Goal: Obtain resource: Download file/media

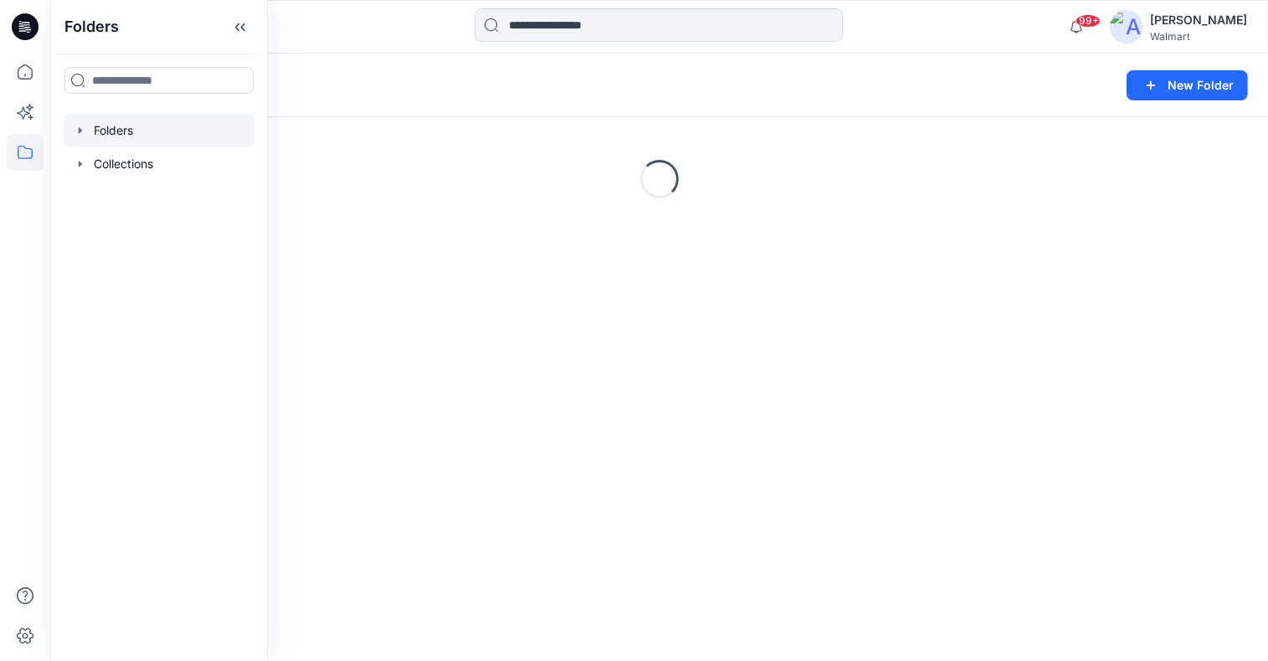
click at [77, 133] on icon "button" at bounding box center [80, 130] width 13 height 13
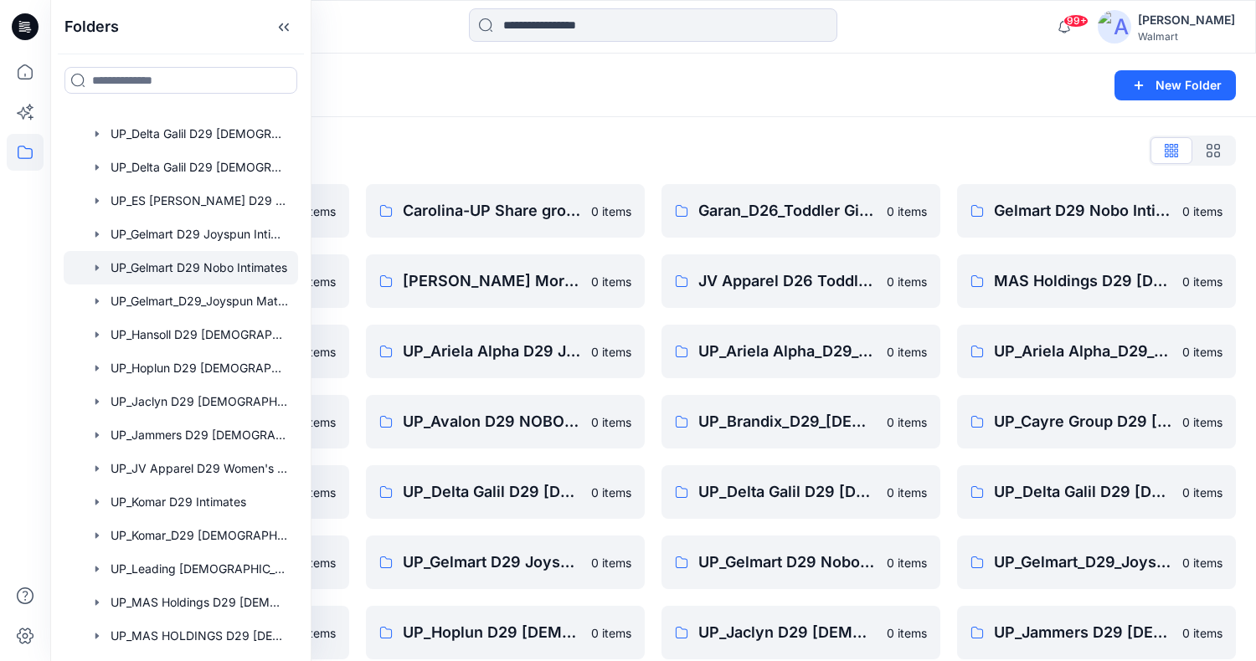
scroll to position [670, 0]
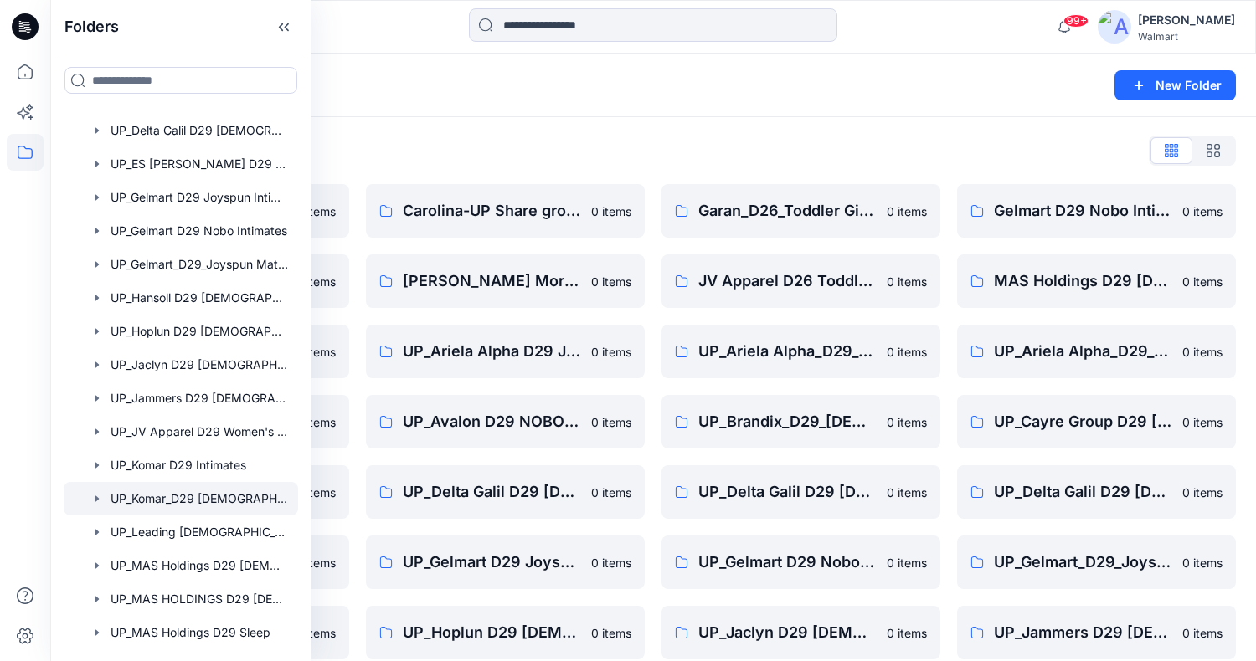
click at [195, 505] on div at bounding box center [181, 498] width 234 height 33
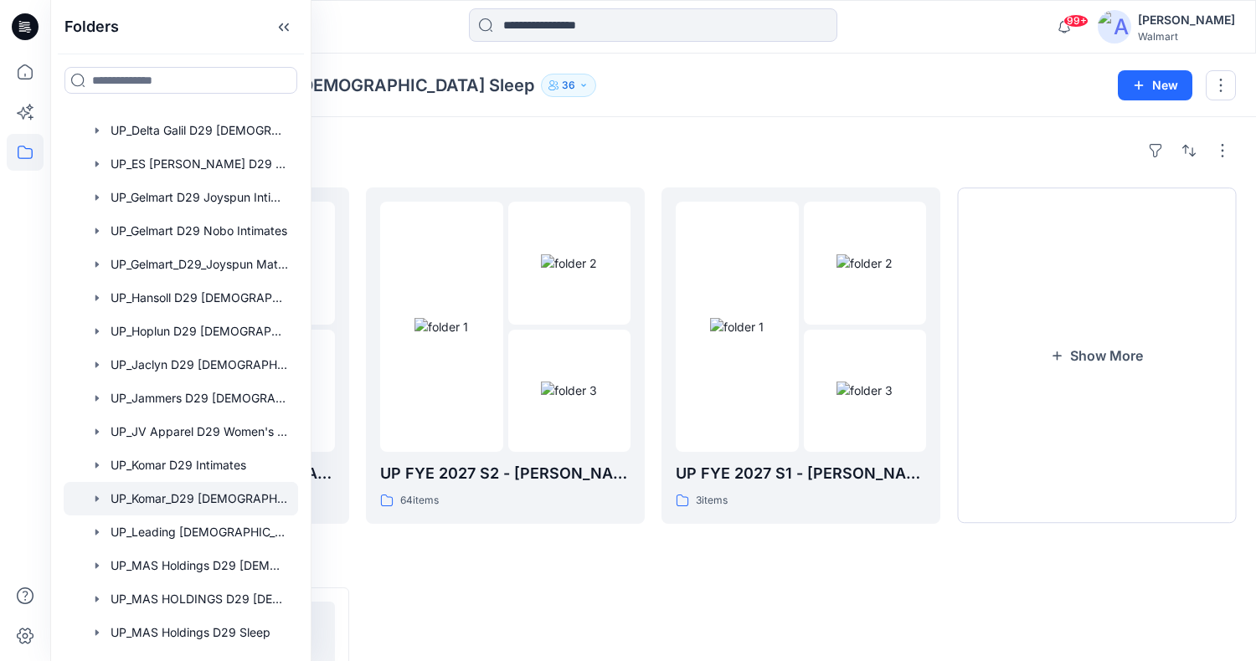
click at [987, 78] on div "Folders UP_Komar_D29 [DEMOGRAPHIC_DATA] Sleep 36" at bounding box center [587, 85] width 1035 height 23
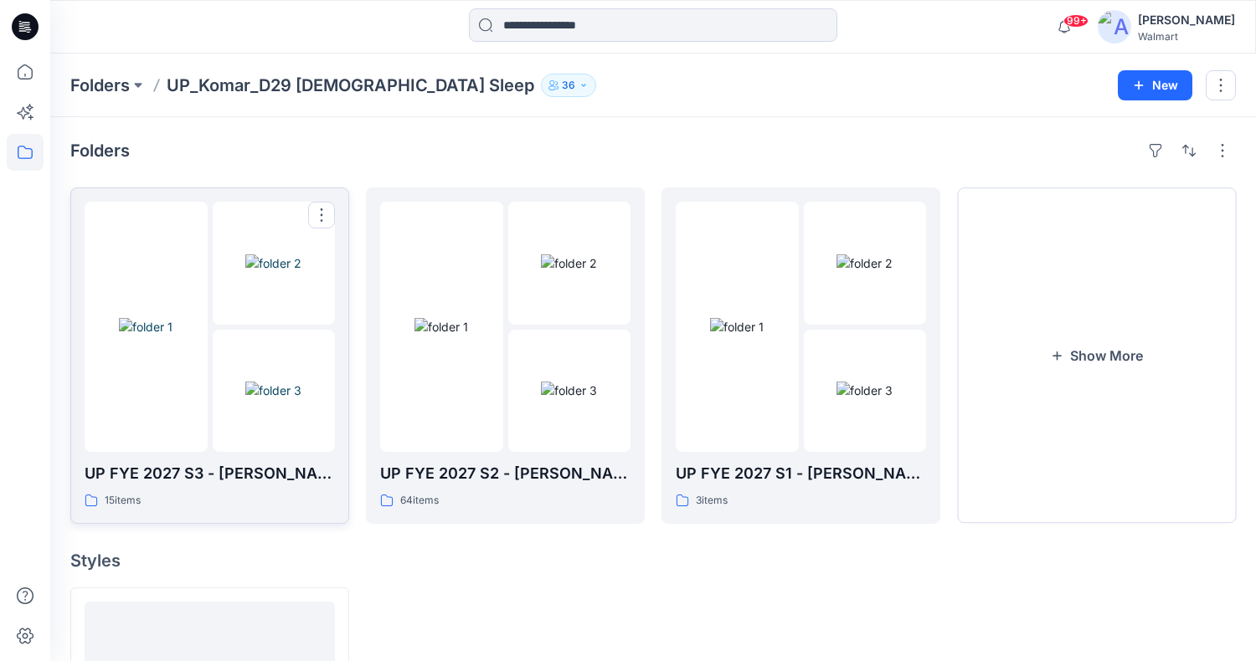
click at [167, 336] on img at bounding box center [146, 327] width 54 height 18
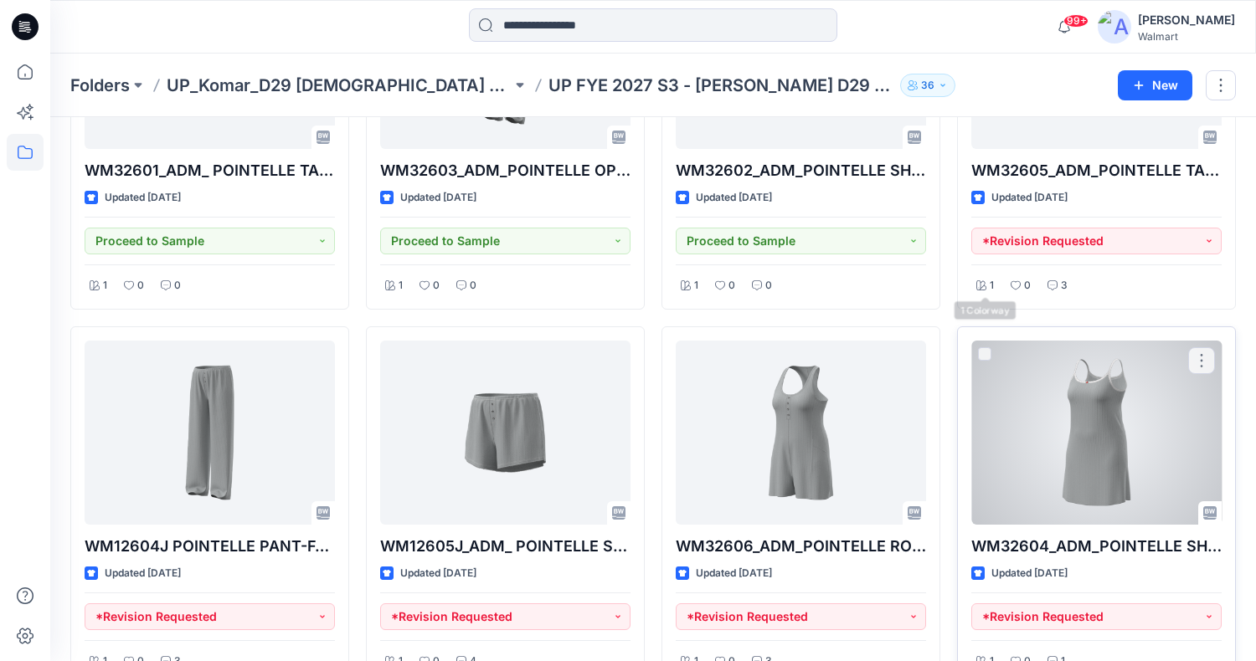
scroll to position [419, 0]
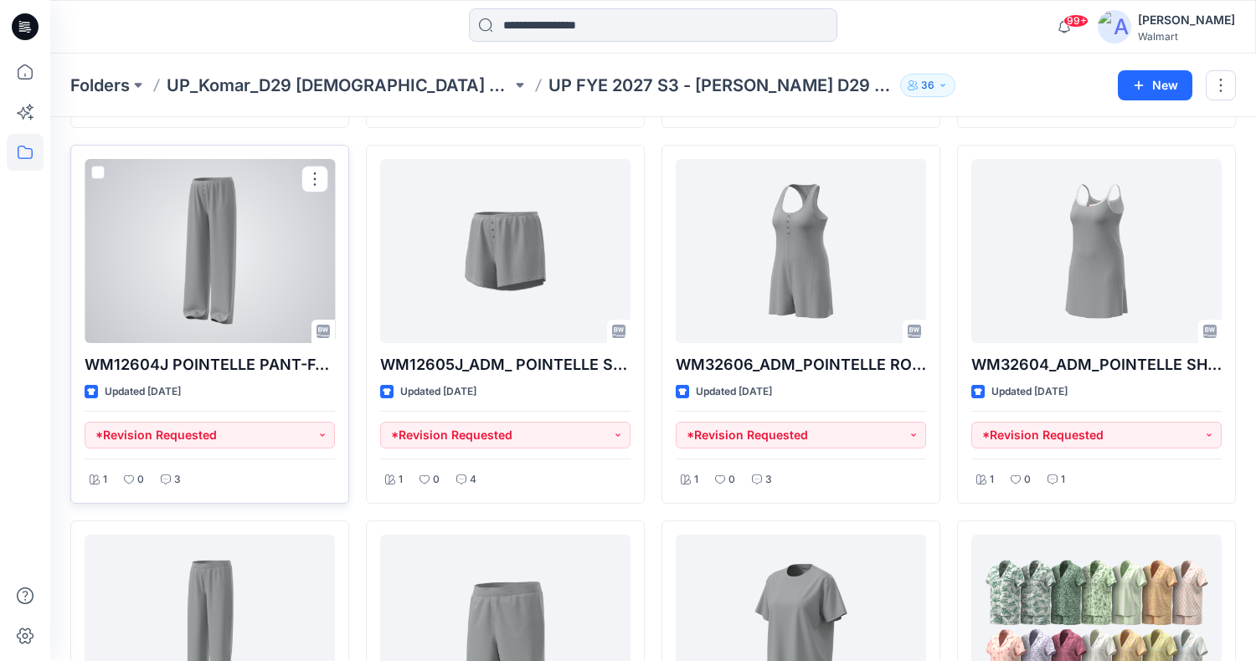
click at [226, 291] on div at bounding box center [210, 251] width 250 height 184
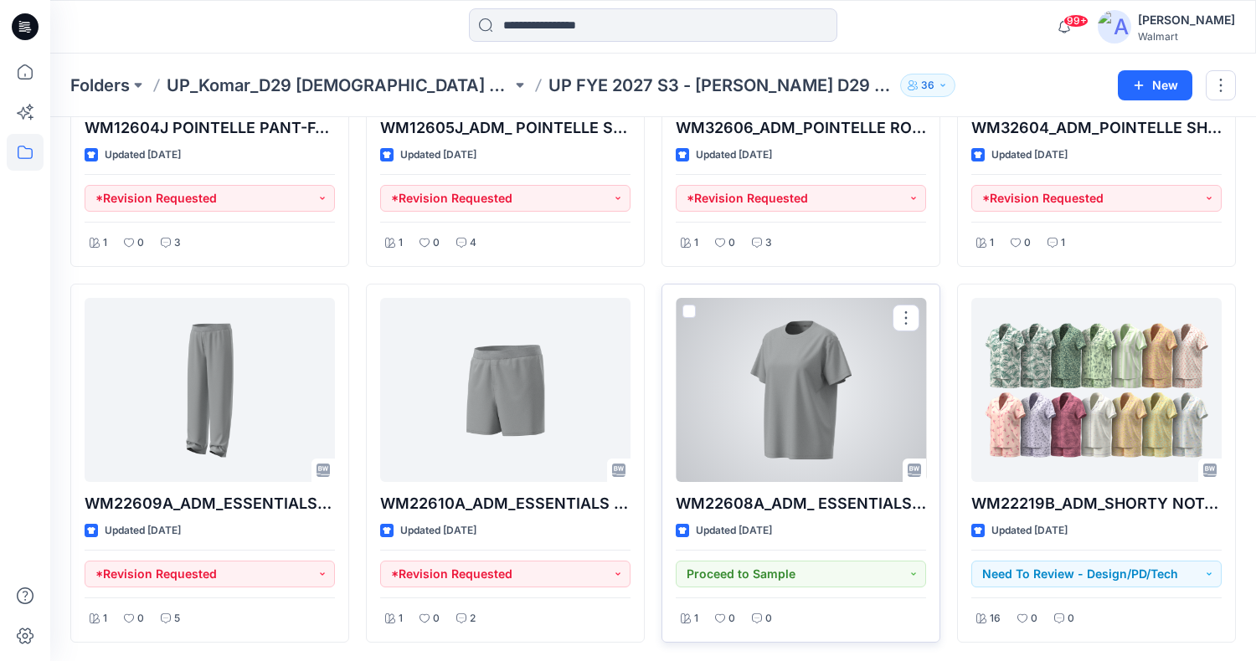
scroll to position [670, 0]
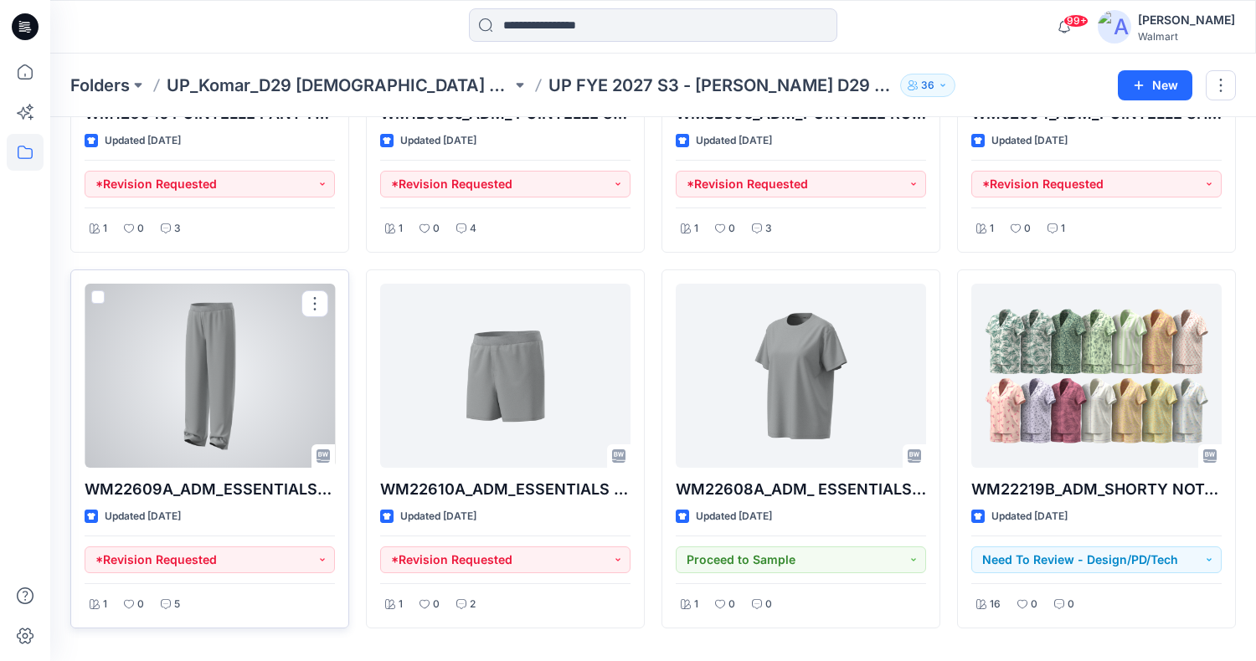
click at [191, 413] on div at bounding box center [210, 376] width 250 height 184
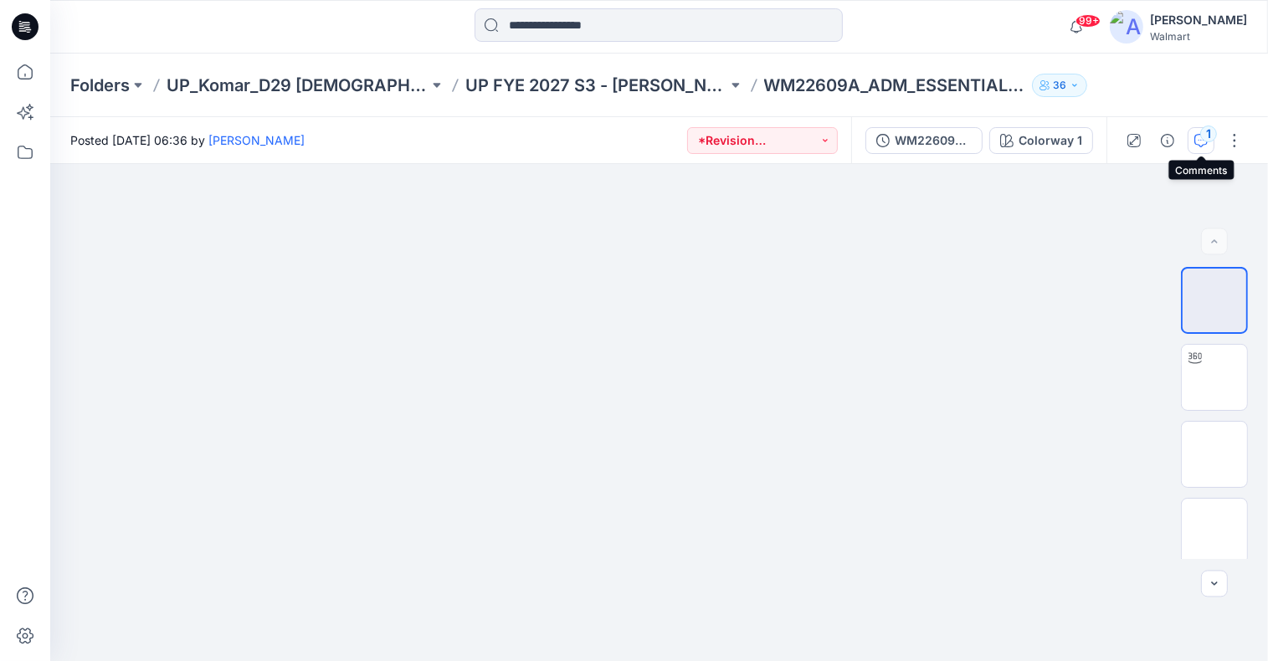
click at [1202, 136] on div "1" at bounding box center [1209, 134] width 17 height 17
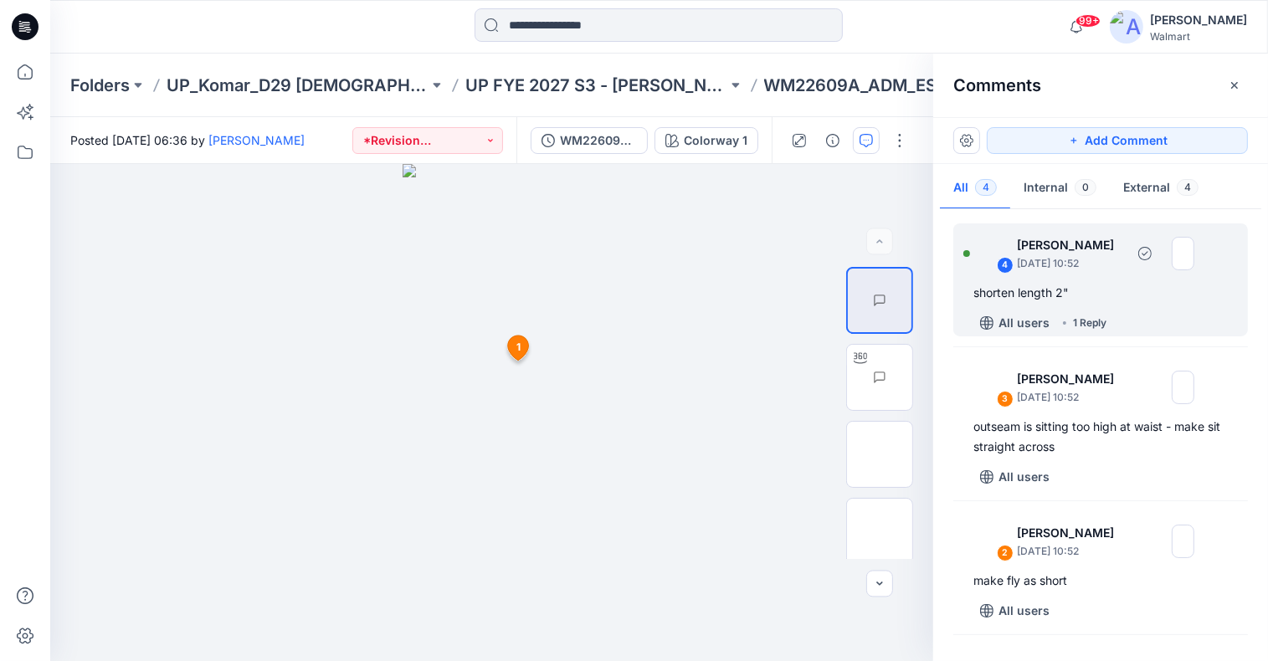
click at [1089, 317] on div "1 Reply" at bounding box center [1089, 323] width 33 height 17
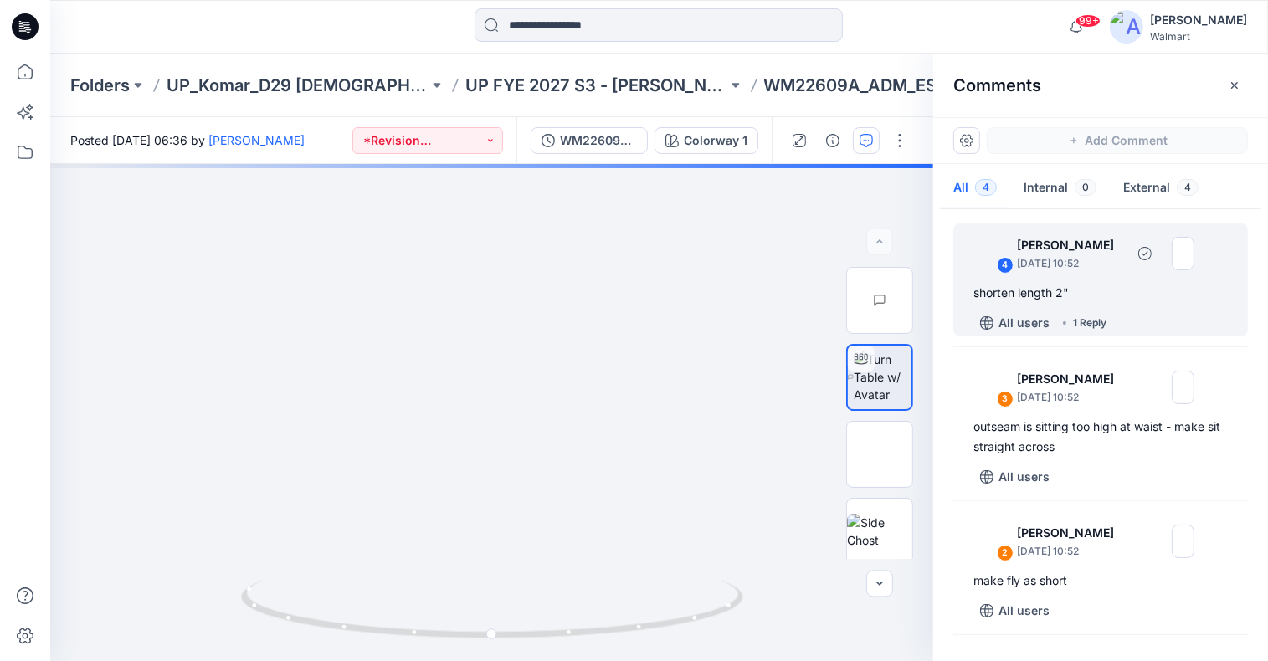
click at [1085, 327] on div "1 Reply" at bounding box center [1089, 323] width 33 height 17
click at [1093, 322] on div "1 Reply" at bounding box center [1089, 323] width 33 height 17
click at [1072, 300] on div "shorten length 2"" at bounding box center [1101, 293] width 255 height 20
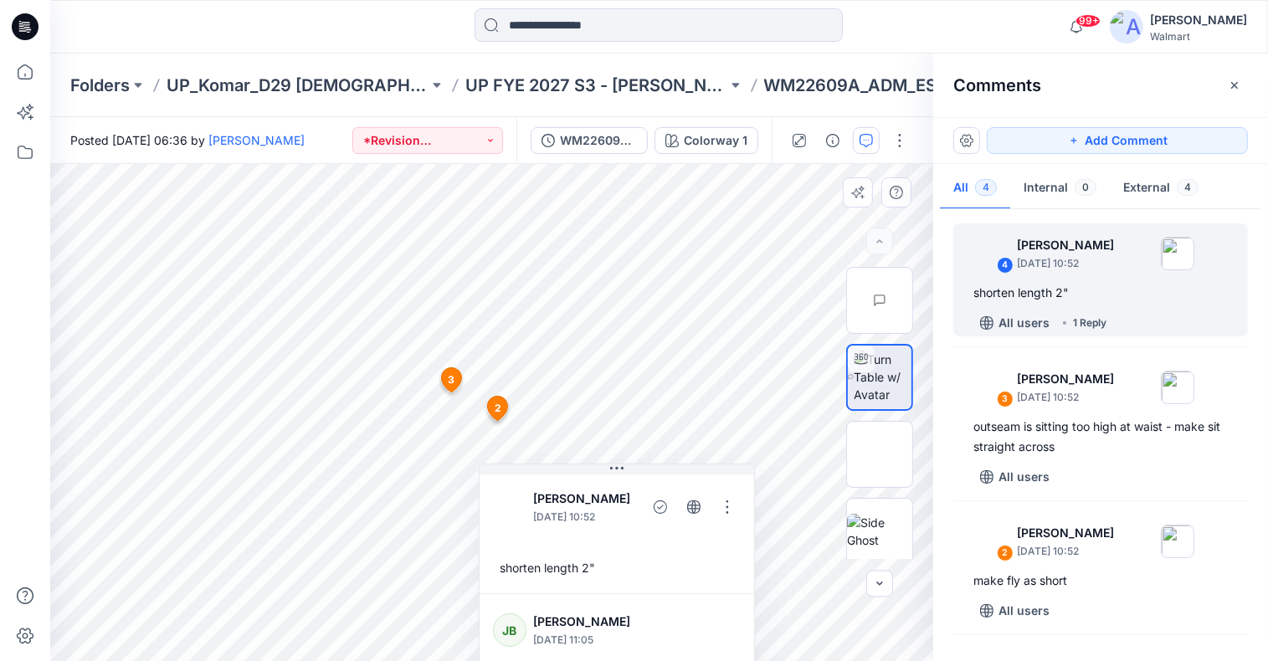
scroll to position [28, 0]
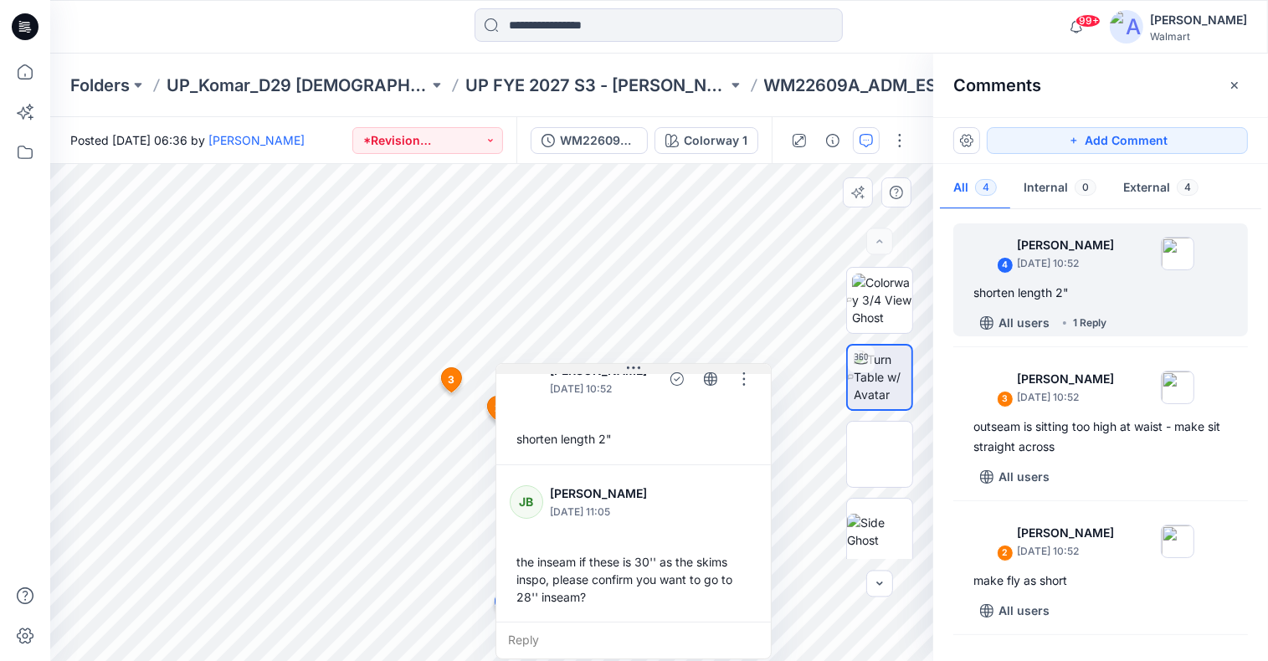
click at [593, 344] on div "5 2 [PERSON_NAME] [DATE] 10:52 make fly as short Reply 3 [PERSON_NAME] [DATE] 1…" at bounding box center [491, 412] width 883 height 497
click at [641, 635] on div "Reply" at bounding box center [633, 640] width 275 height 37
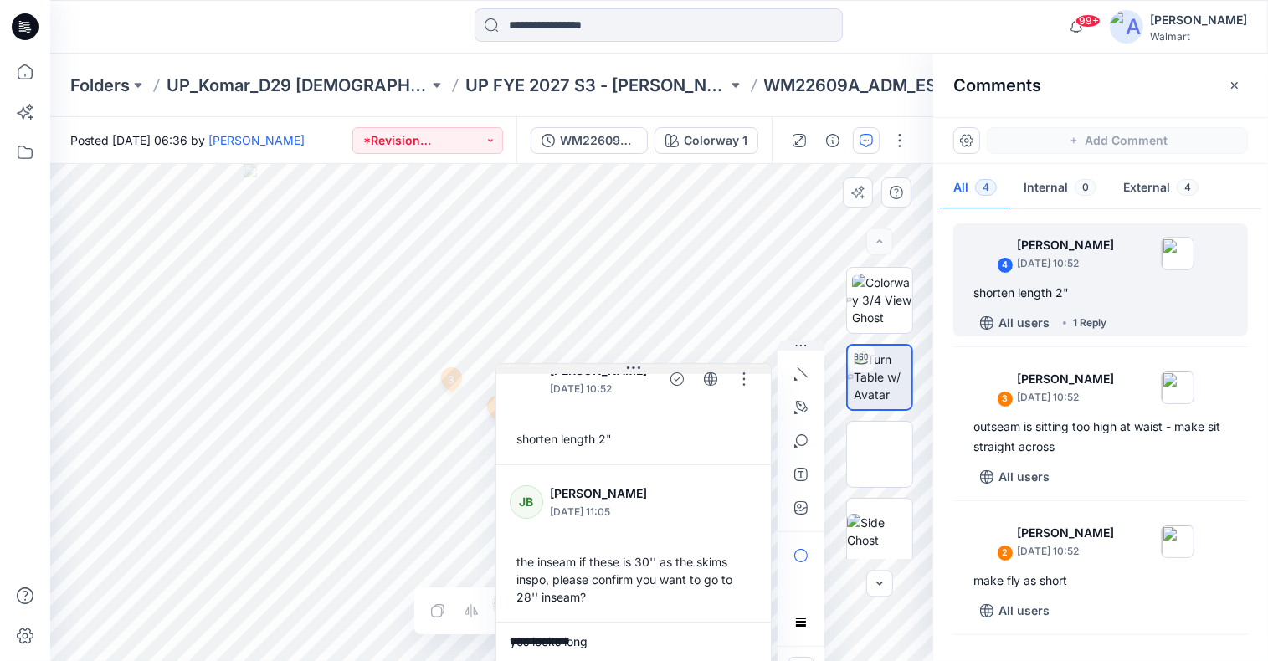
type textarea "**********"
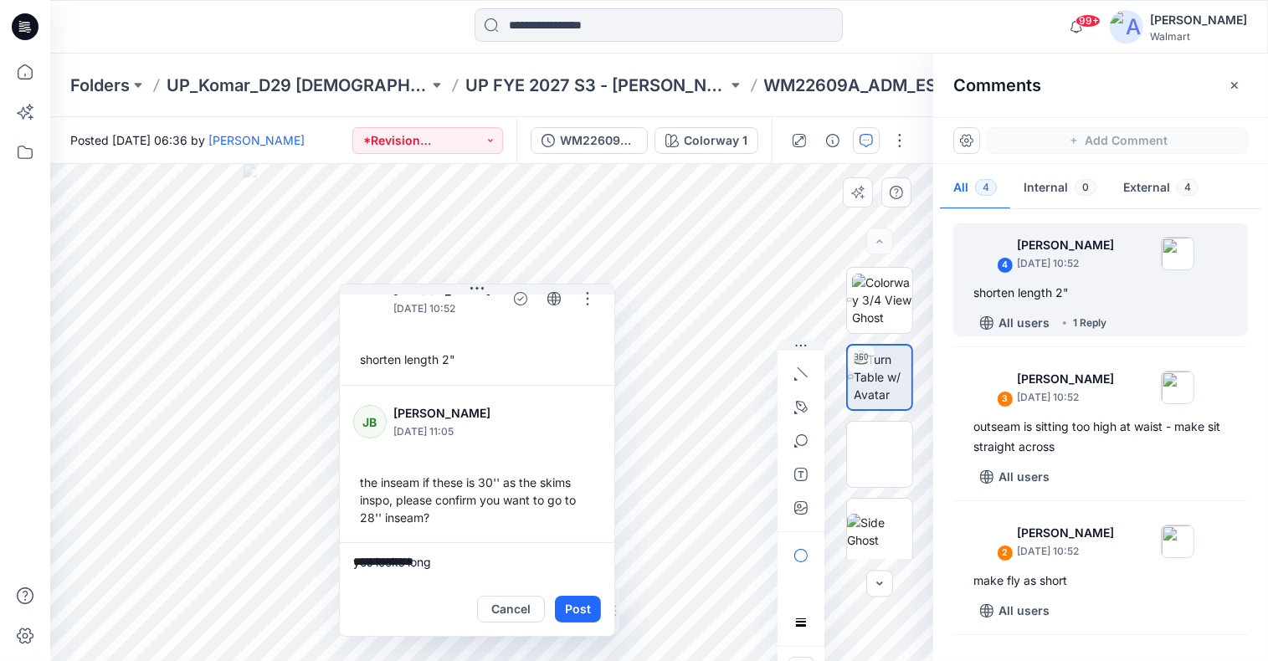
drag, startPoint x: 594, startPoint y: 369, endPoint x: 606, endPoint y: 507, distance: 137.8
click at [438, 290] on button at bounding box center [477, 290] width 275 height 10
click at [579, 610] on button "Post" at bounding box center [578, 609] width 46 height 27
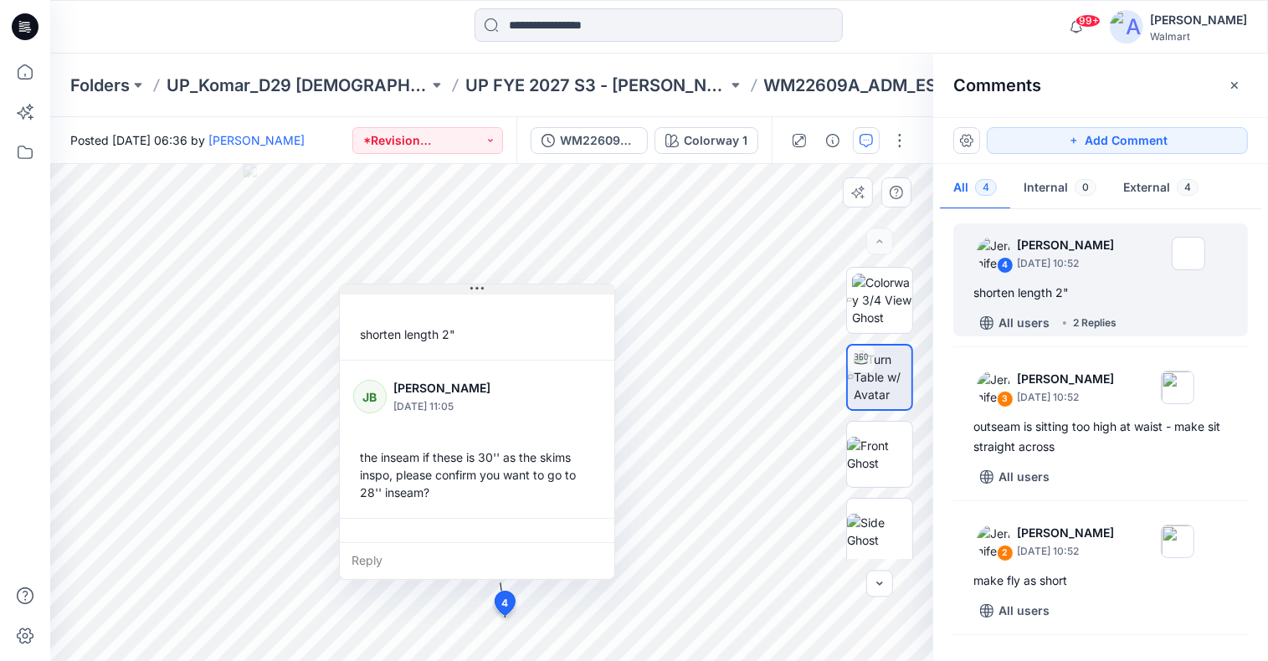
scroll to position [152, 0]
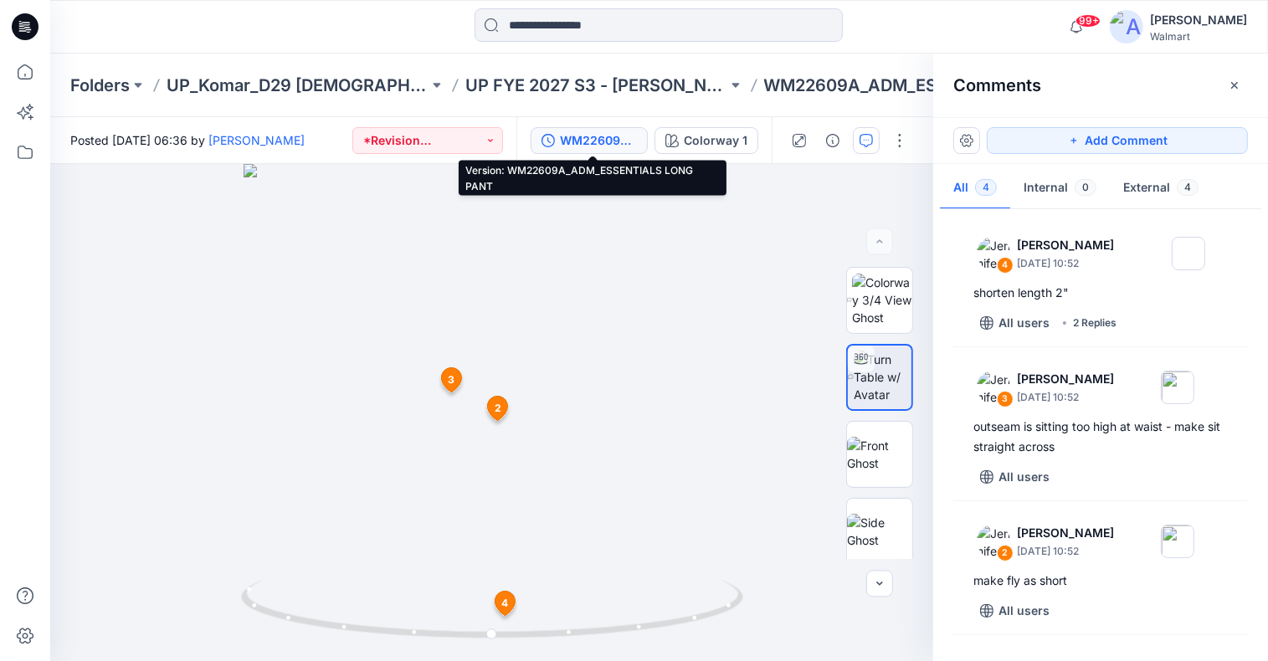
click at [601, 136] on div "WM22609A_ADM_ESSENTIALS LONG PANT" at bounding box center [598, 140] width 77 height 18
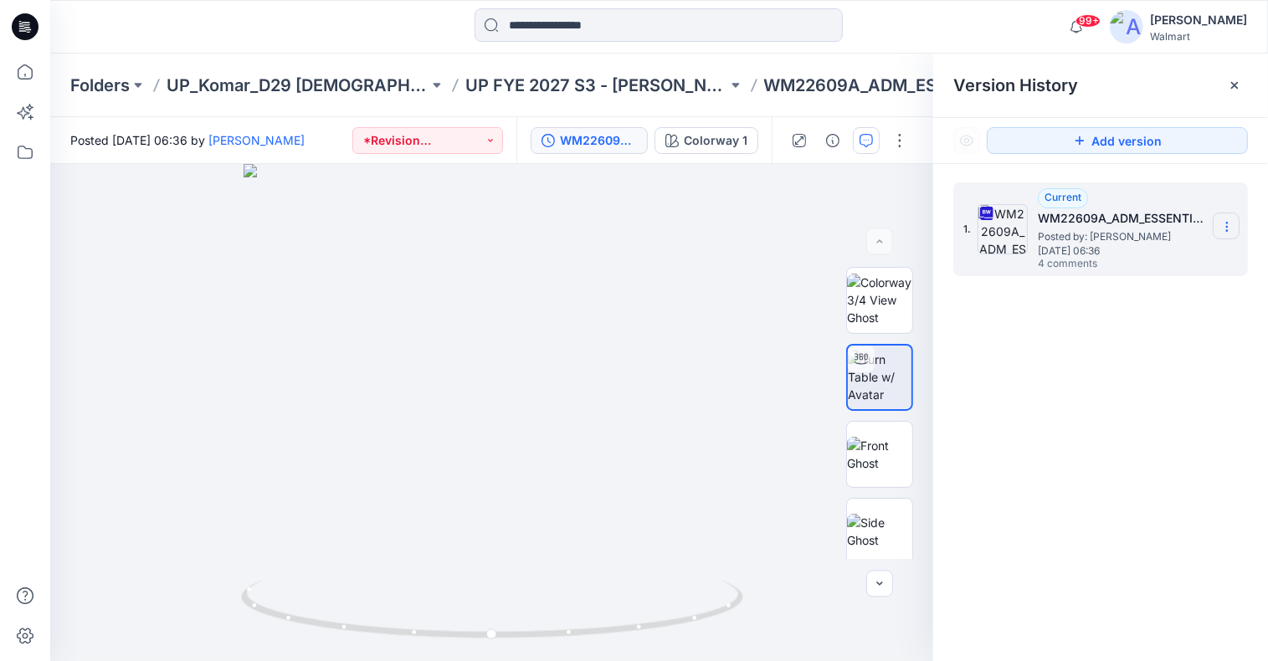
click at [1231, 229] on icon at bounding box center [1227, 226] width 13 height 13
click at [1178, 262] on span "Download Source BW File" at bounding box center [1143, 260] width 141 height 20
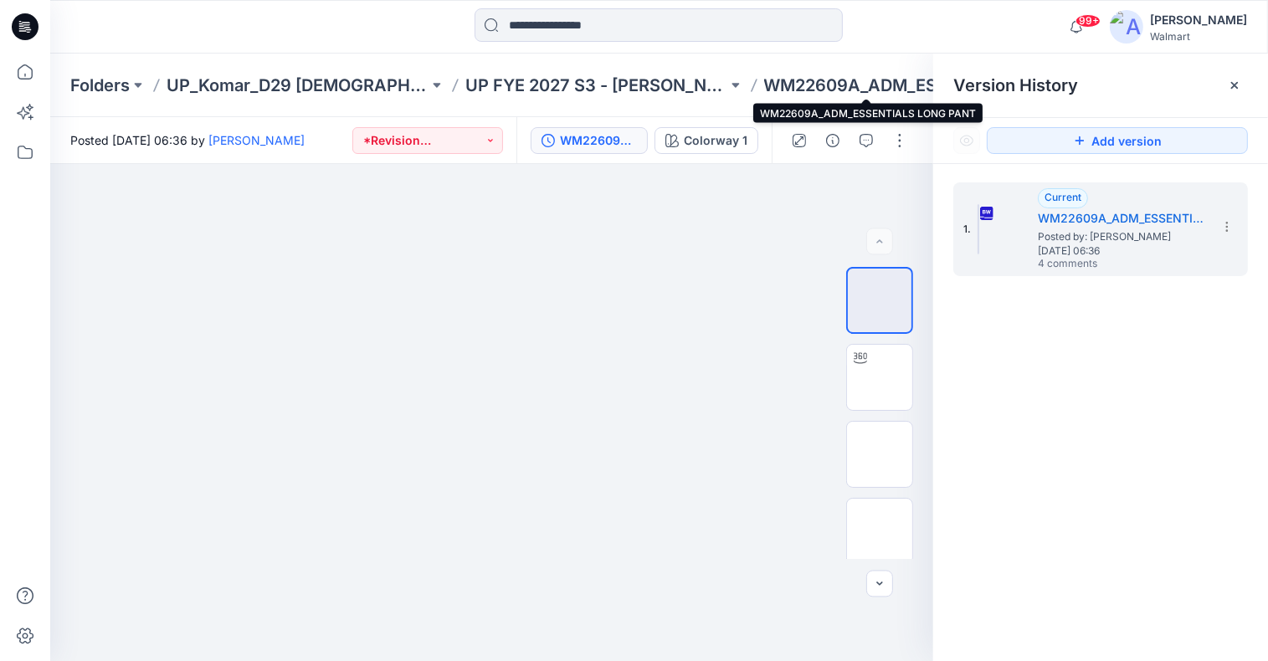
click at [836, 85] on p "WM22609A_ADM_ESSENTIALS LONG PANT" at bounding box center [895, 85] width 262 height 23
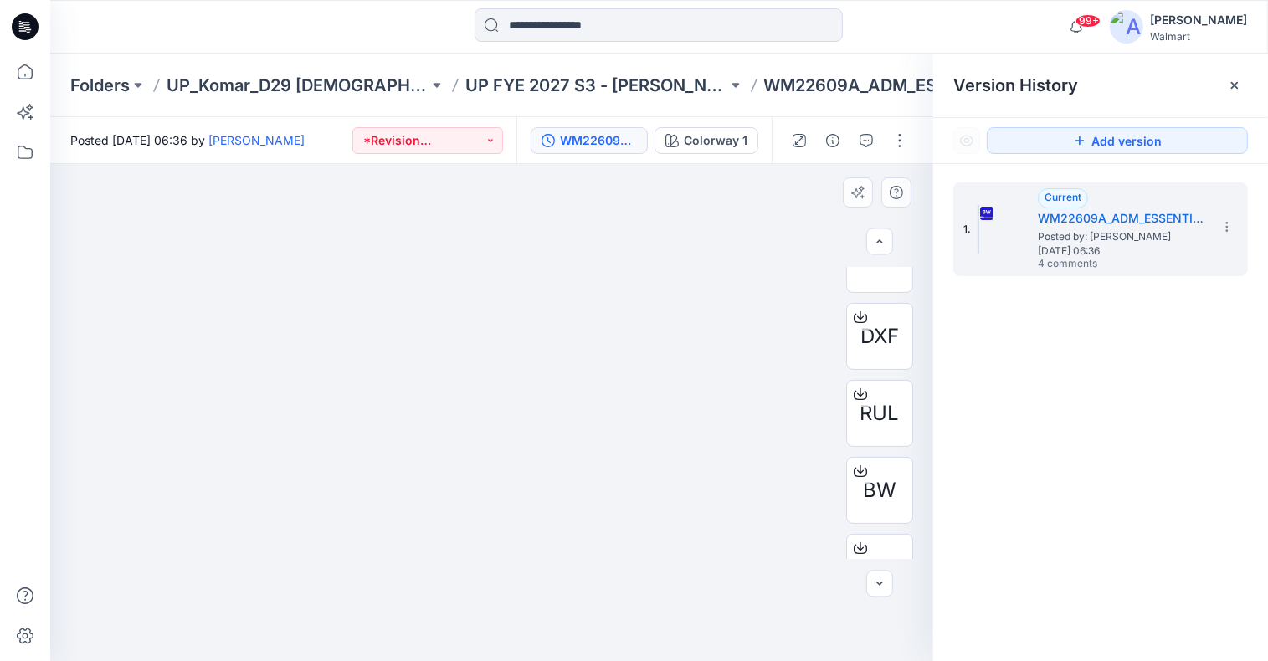
scroll to position [467, 0]
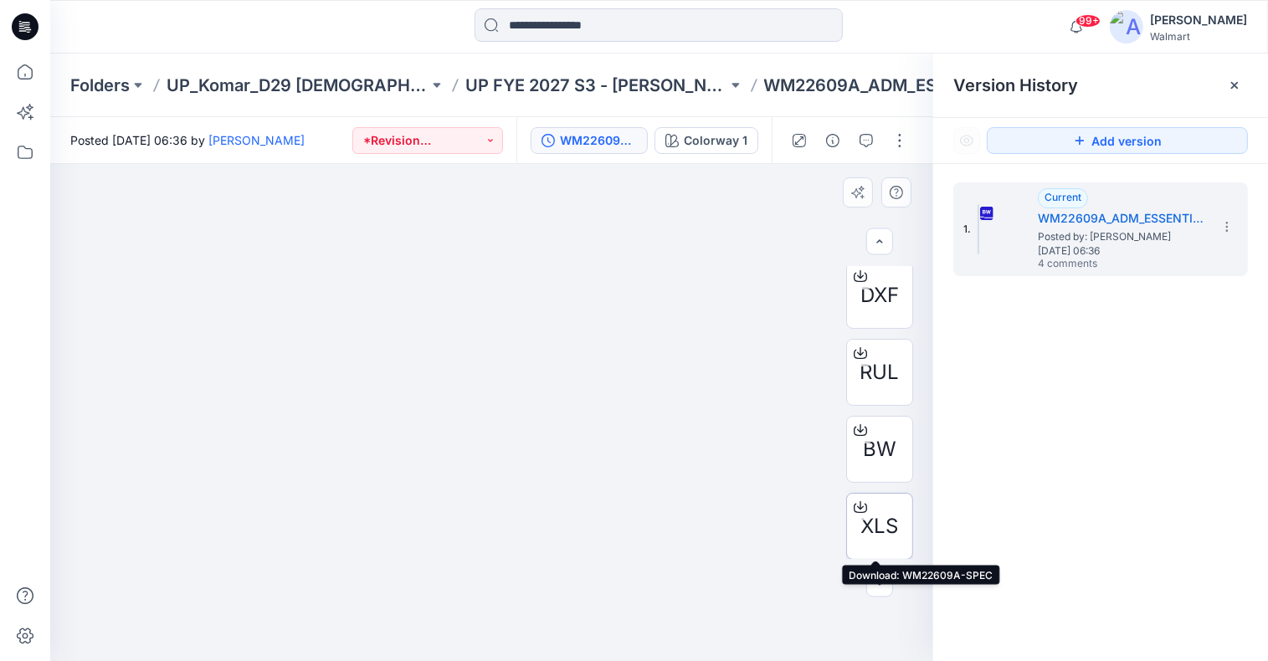
click at [887, 515] on span "XLS" at bounding box center [881, 527] width 38 height 30
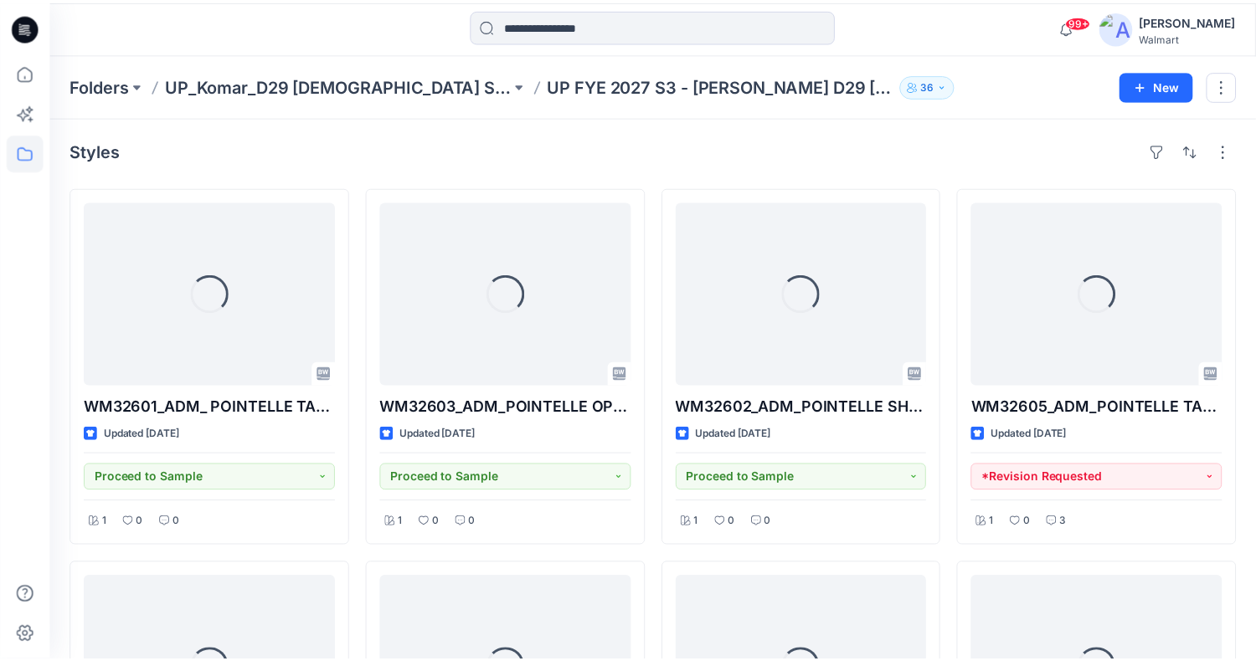
scroll to position [670, 0]
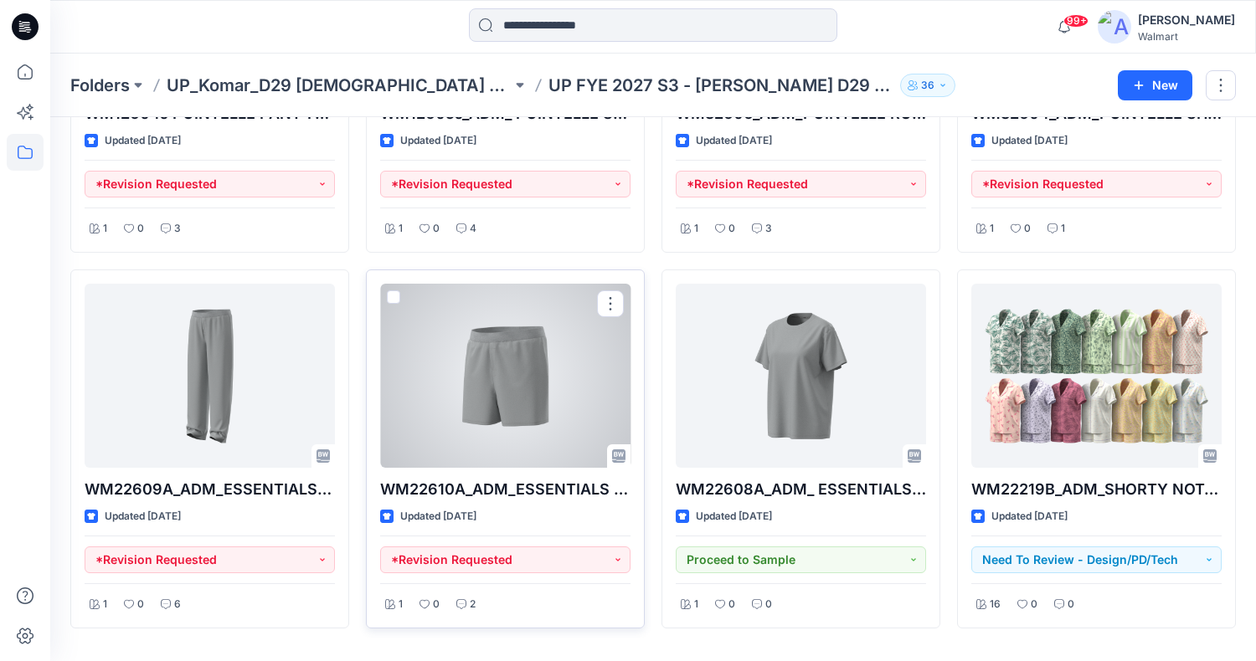
click at [527, 390] on div at bounding box center [505, 376] width 250 height 184
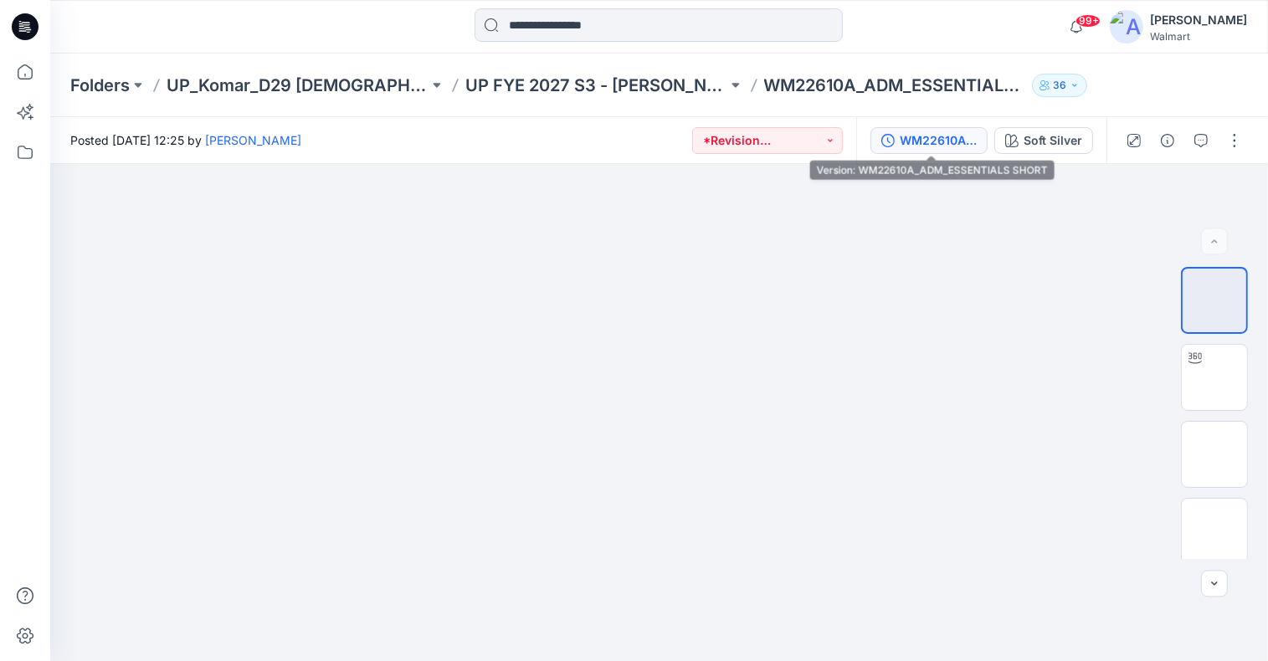
click at [929, 141] on div "WM22610A_ADM_ESSENTIALS SHORT" at bounding box center [938, 140] width 77 height 18
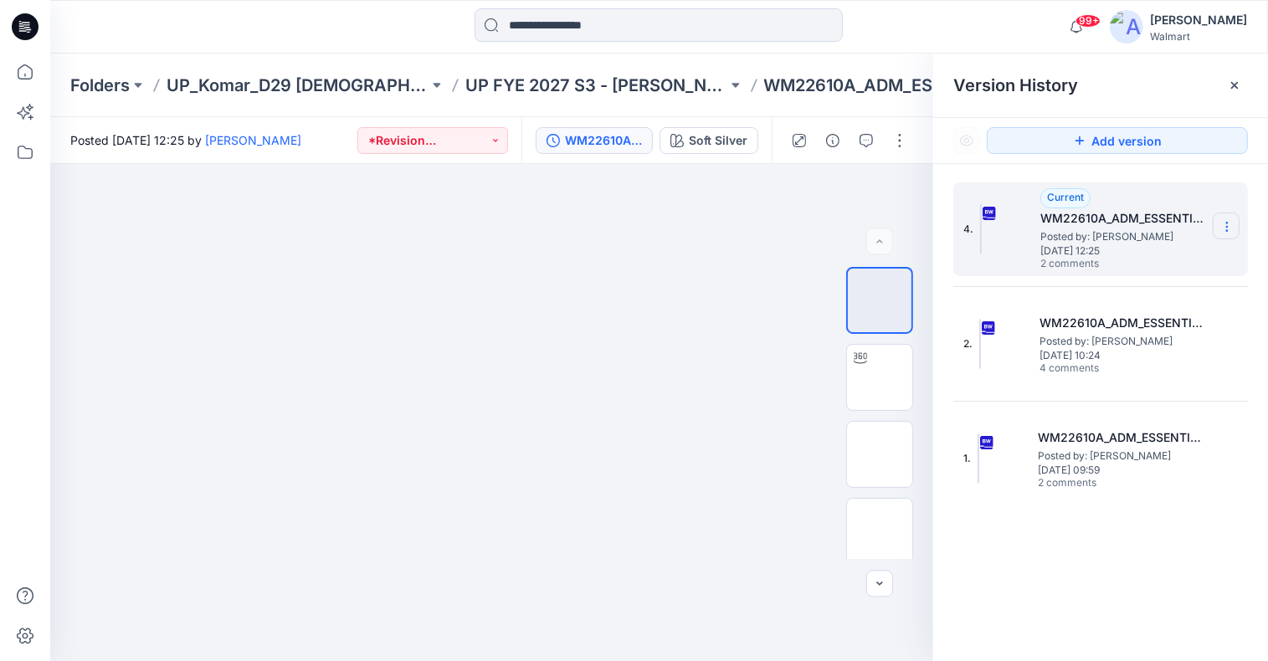
click at [1228, 224] on icon at bounding box center [1227, 226] width 13 height 13
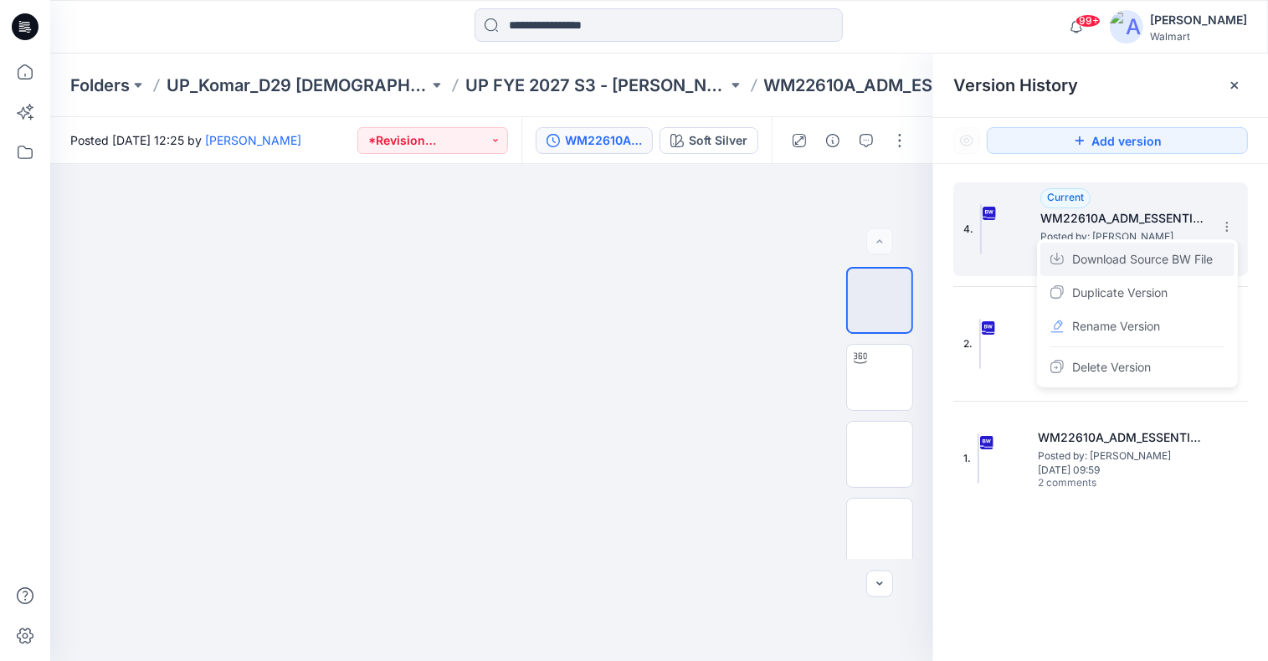
click at [1179, 258] on span "Download Source BW File" at bounding box center [1143, 260] width 141 height 20
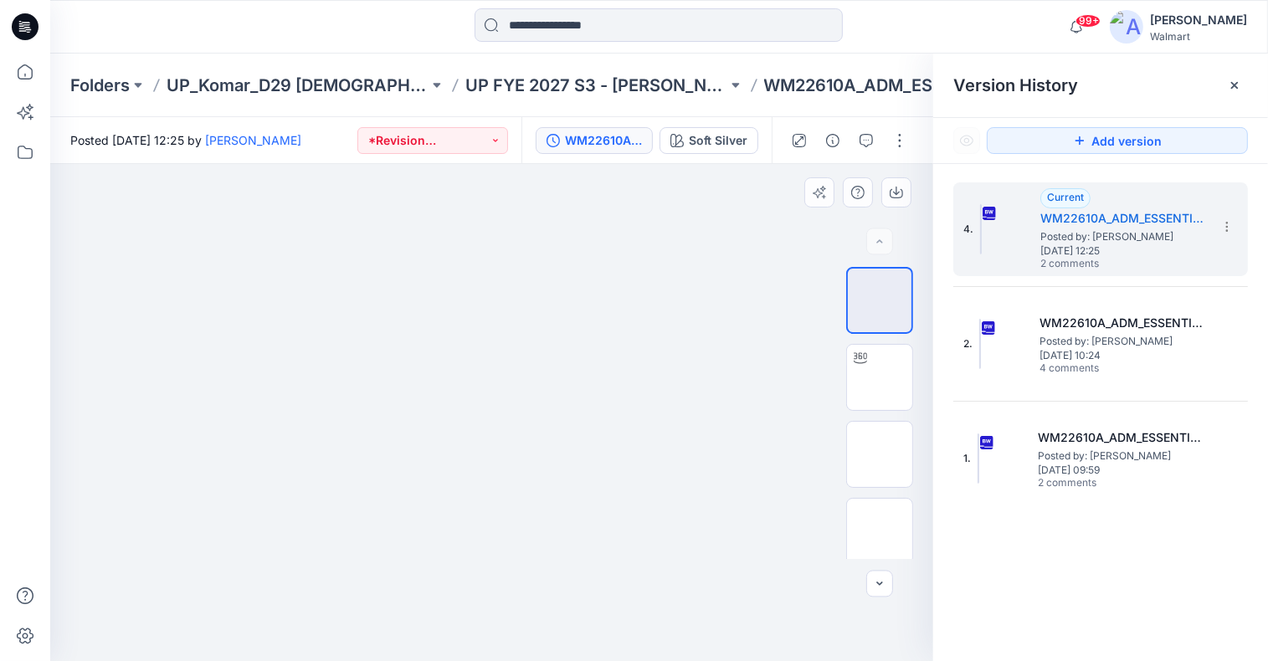
click at [770, 311] on div at bounding box center [491, 412] width 883 height 497
click at [1079, 275] on div "4. Current WM22610A_ADM_ESSENTIALS SHORT Posted by: [PERSON_NAME] [DATE] 12:25 …" at bounding box center [1101, 344] width 295 height 323
click at [1095, 235] on span "Posted by: [PERSON_NAME]" at bounding box center [1124, 237] width 167 height 17
click at [738, 294] on div at bounding box center [491, 412] width 883 height 497
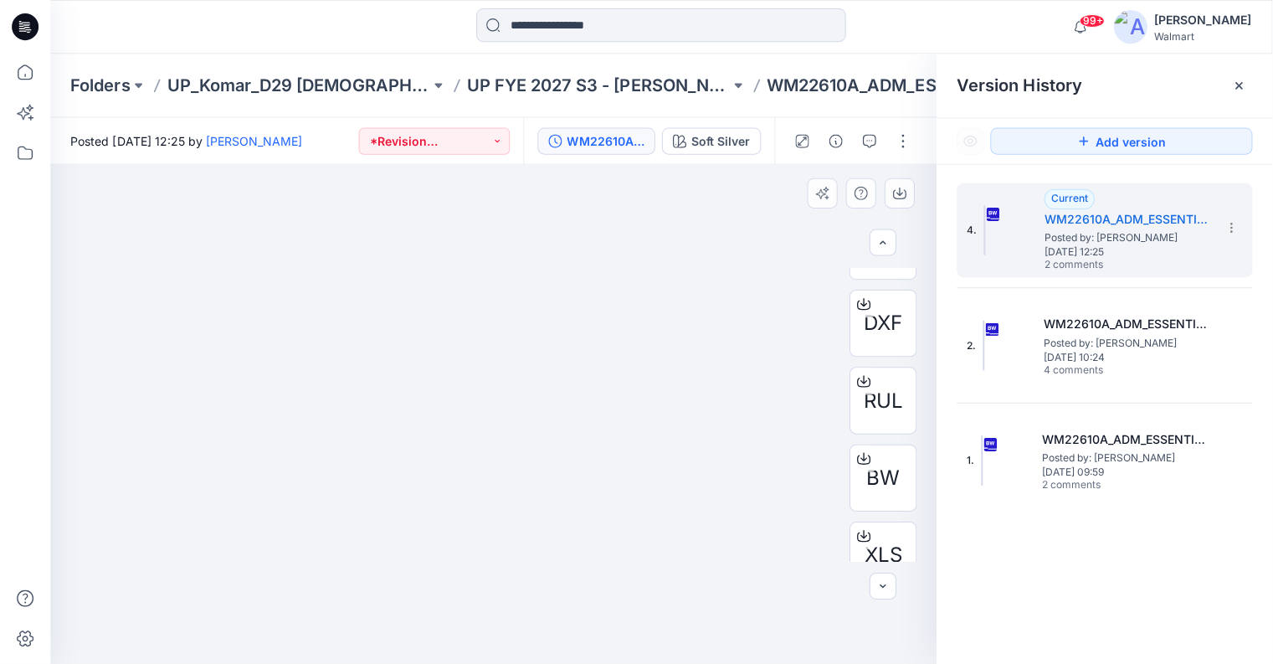
scroll to position [467, 0]
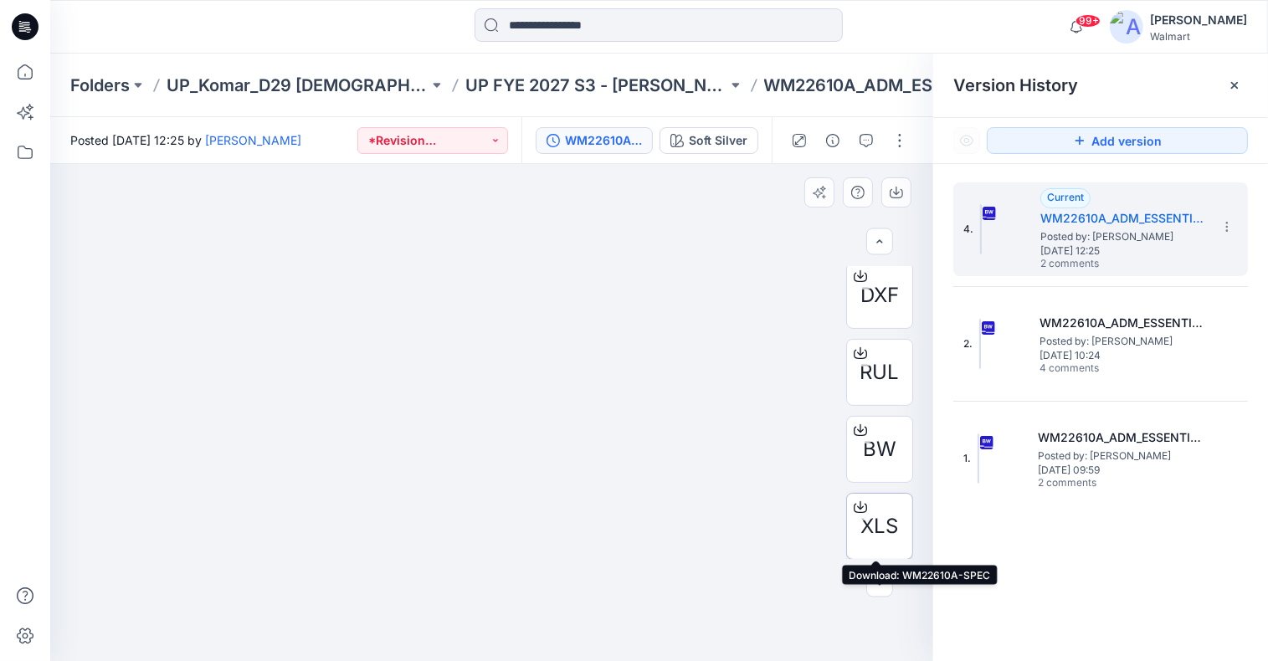
click at [892, 515] on span "XLS" at bounding box center [881, 527] width 38 height 30
click at [764, 290] on div at bounding box center [491, 412] width 883 height 497
click at [1232, 91] on icon at bounding box center [1234, 85] width 13 height 13
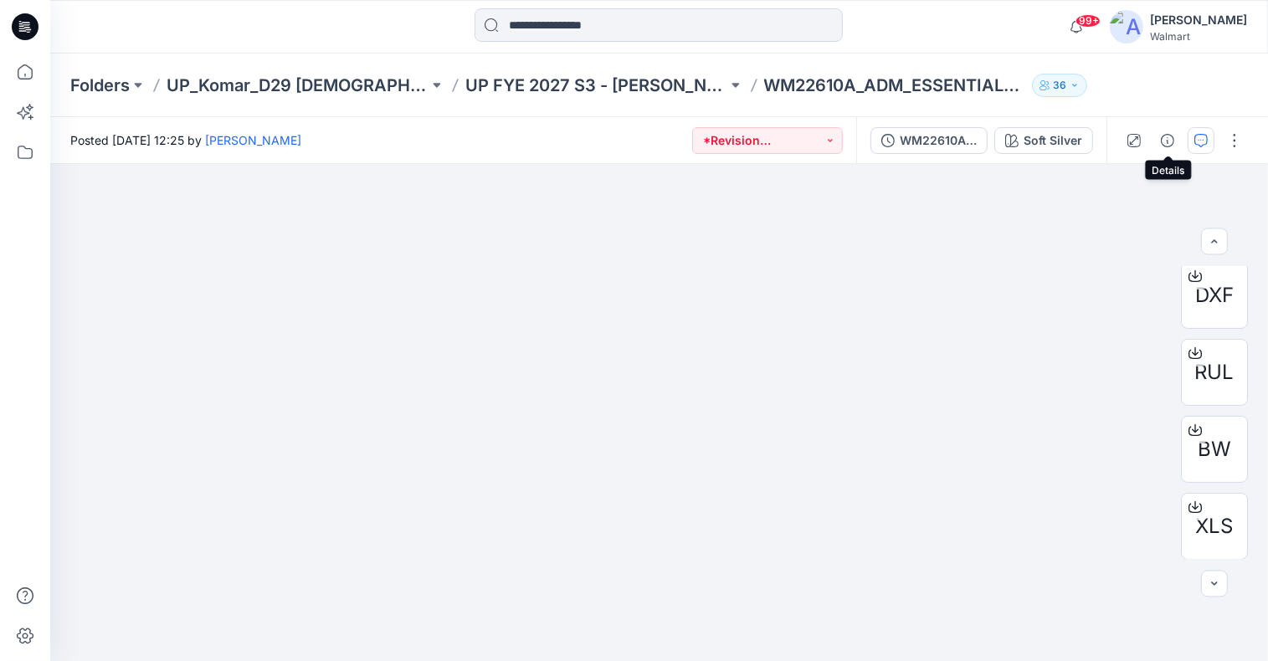
click at [1191, 141] on button "button" at bounding box center [1201, 140] width 27 height 27
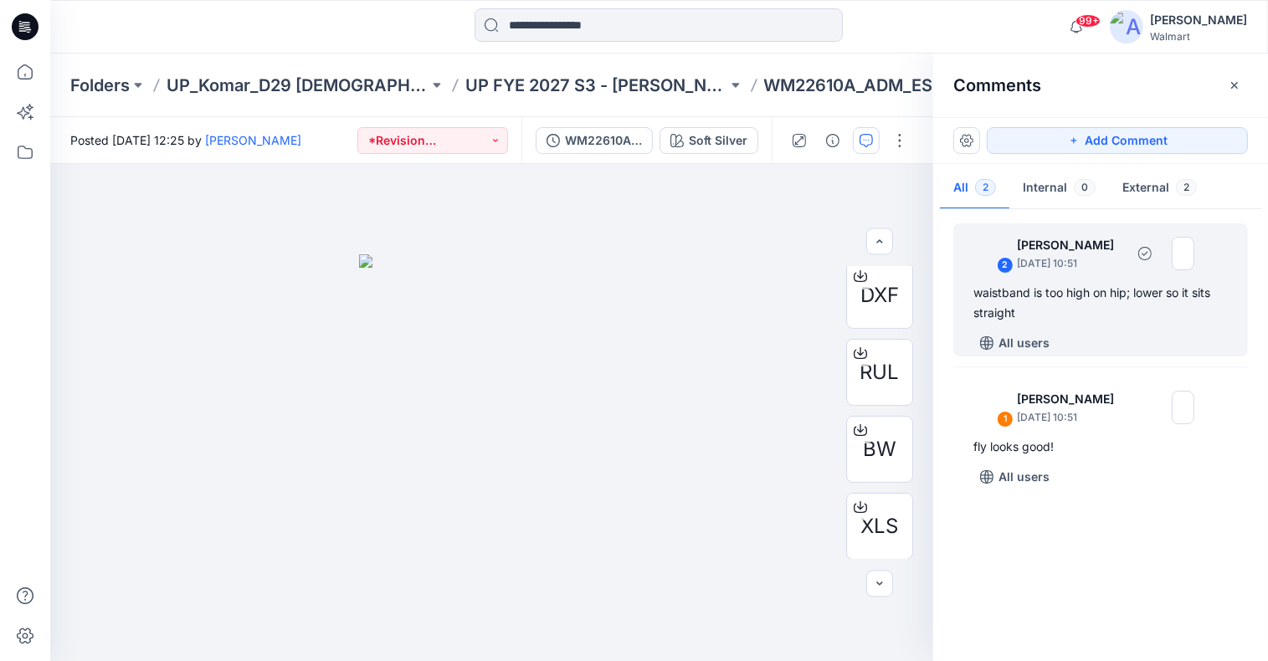
click at [1053, 299] on div "waistband is too high on hip; lower so it sits straight" at bounding box center [1101, 303] width 255 height 40
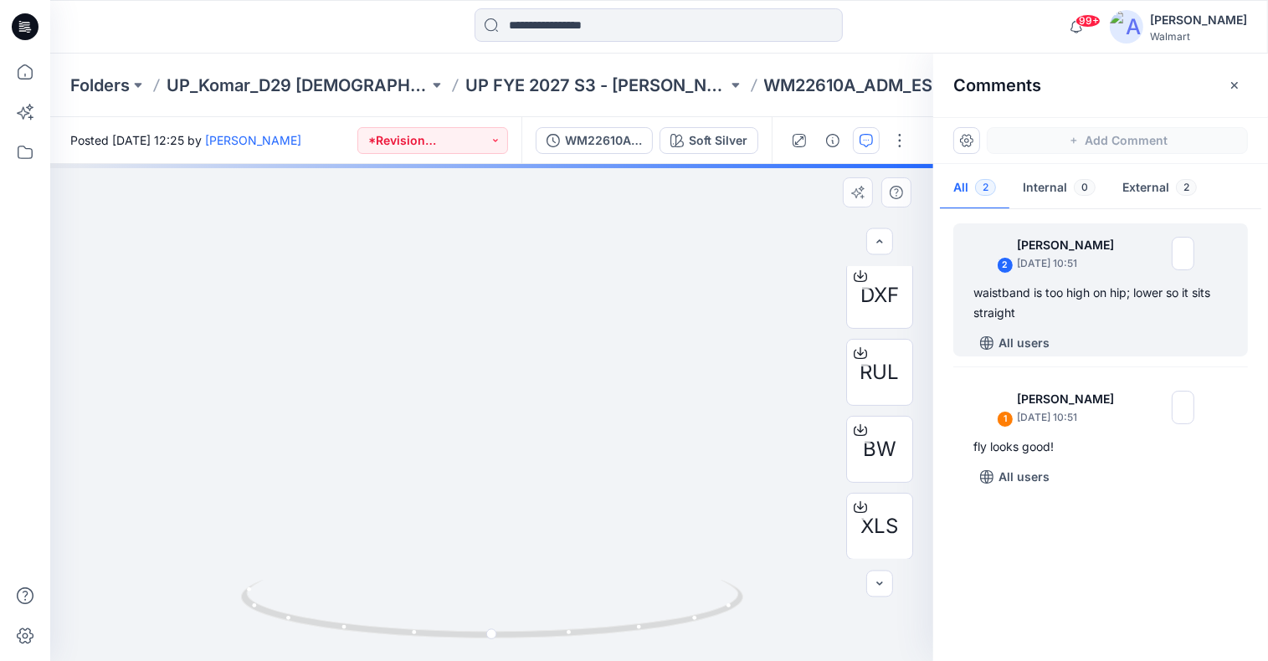
click at [784, 363] on div "Soft Silver Loading... Material Properties Loading..." at bounding box center [491, 412] width 883 height 497
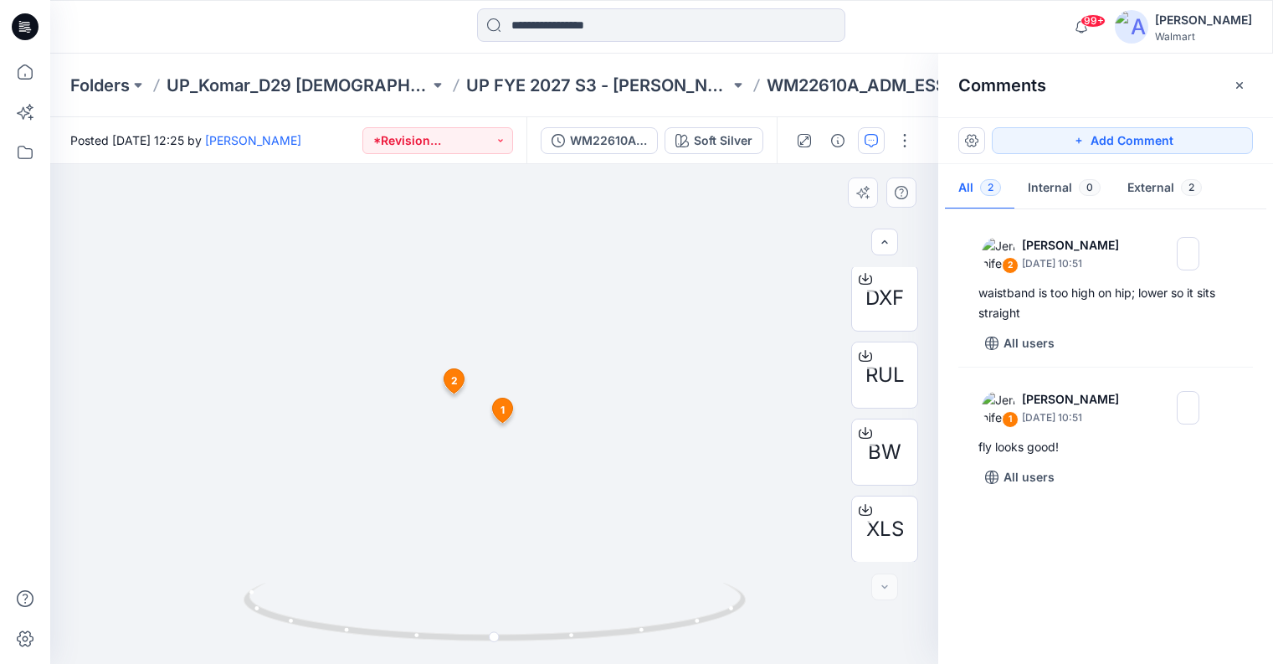
scroll to position [466, 0]
